Goal: Navigation & Orientation: Go to known website

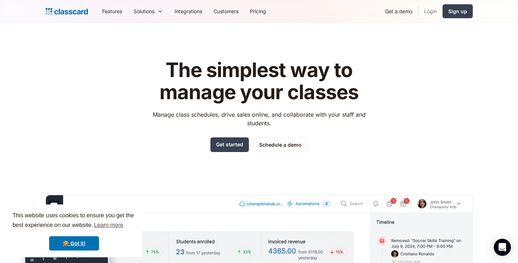
click at [435, 9] on link "Login" at bounding box center [431, 11] width 24 height 16
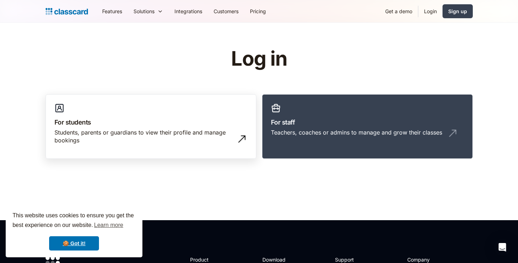
click at [198, 140] on div "Students, parents or guardians to view their profile and manage bookings" at bounding box center [144, 136] width 179 height 16
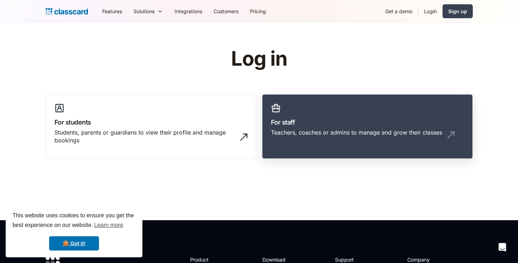
click at [299, 148] on link "For staff Teachers, coaches or admins to manage and grow their classes" at bounding box center [367, 126] width 211 height 65
